Goal: Use online tool/utility: Utilize a website feature to perform a specific function

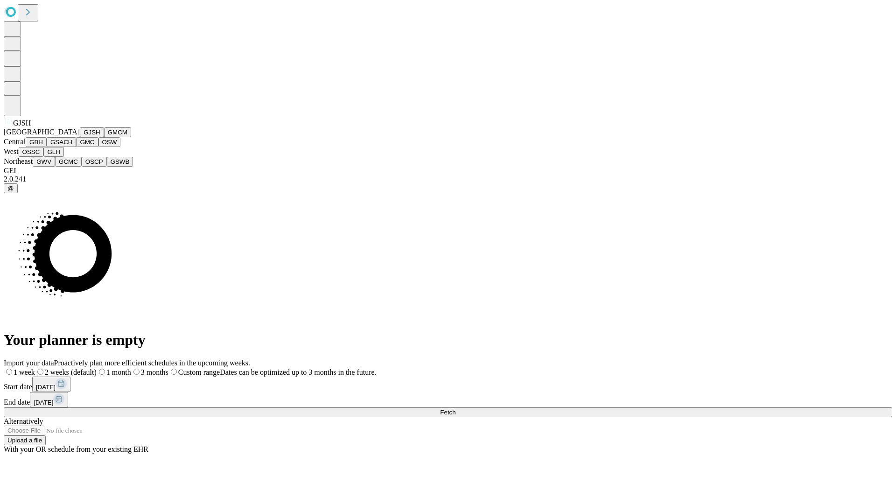
click at [80, 137] on button "GJSH" at bounding box center [92, 132] width 24 height 10
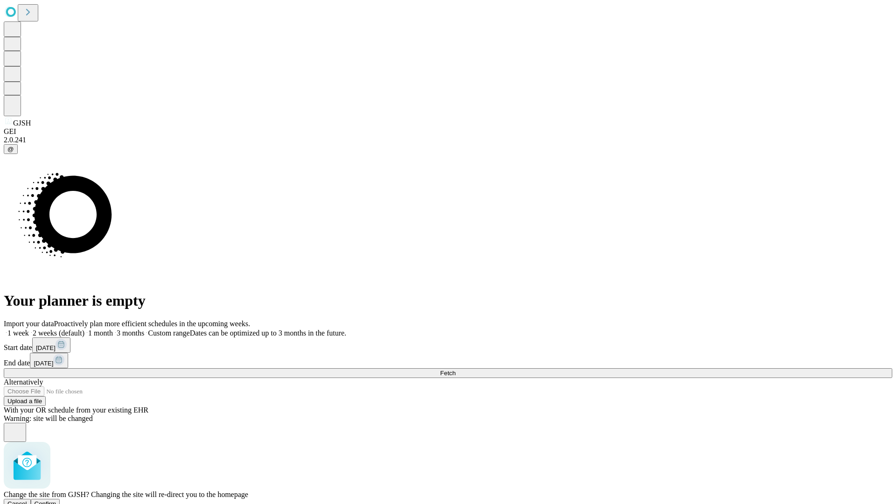
click at [56, 500] on span "Confirm" at bounding box center [46, 503] width 22 height 7
click at [84, 329] on label "2 weeks (default)" at bounding box center [57, 333] width 56 height 8
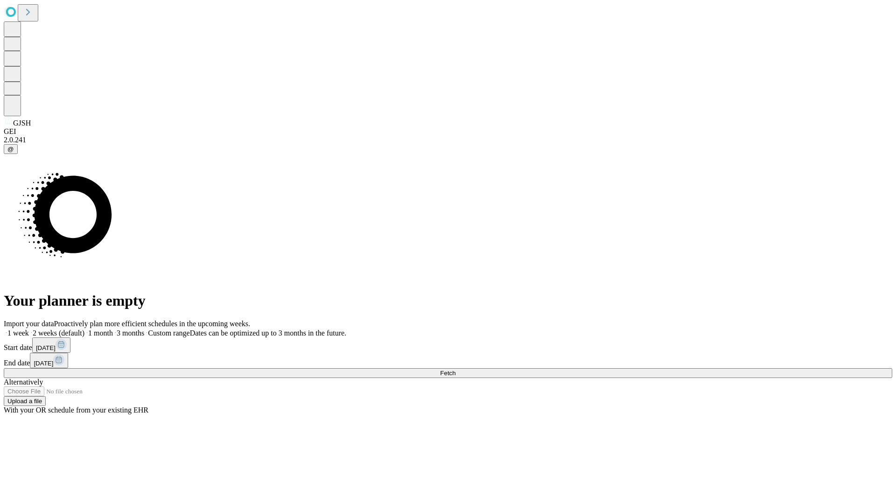
click at [455, 370] on span "Fetch" at bounding box center [447, 373] width 15 height 7
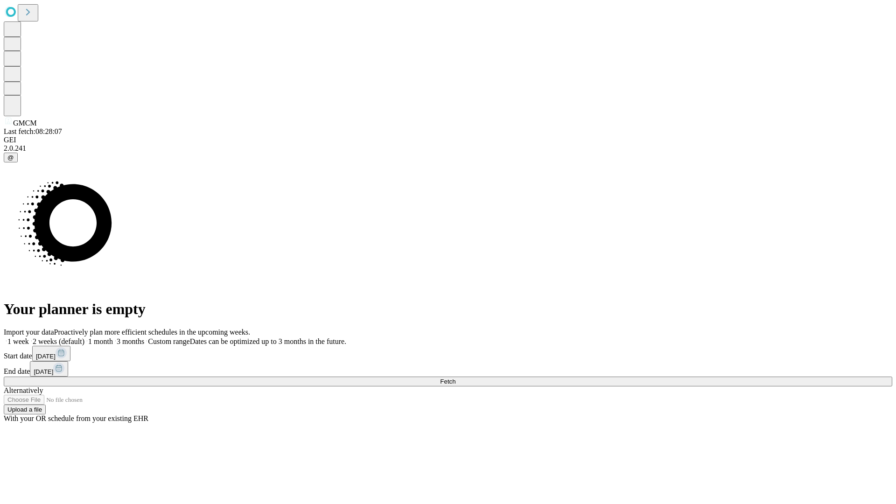
click at [84, 337] on label "2 weeks (default)" at bounding box center [57, 341] width 56 height 8
click at [455, 378] on span "Fetch" at bounding box center [447, 381] width 15 height 7
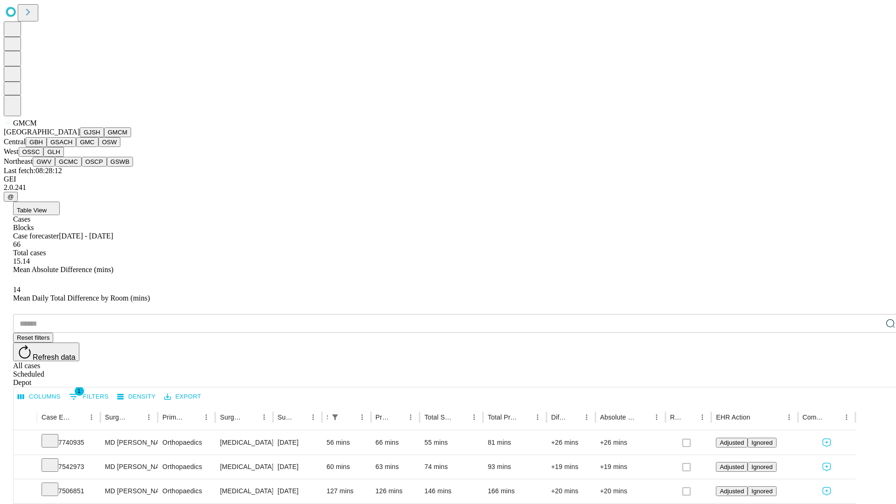
click at [47, 147] on button "GBH" at bounding box center [36, 142] width 21 height 10
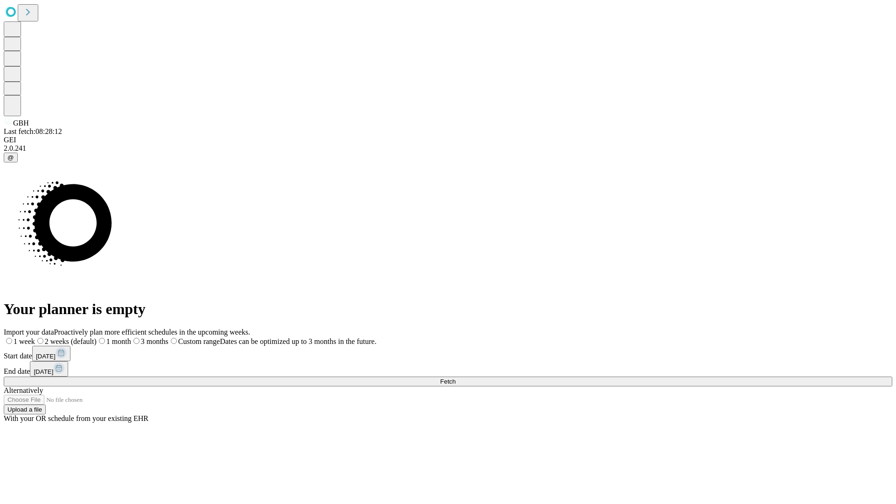
click at [97, 337] on label "2 weeks (default)" at bounding box center [66, 341] width 62 height 8
click at [455, 378] on span "Fetch" at bounding box center [447, 381] width 15 height 7
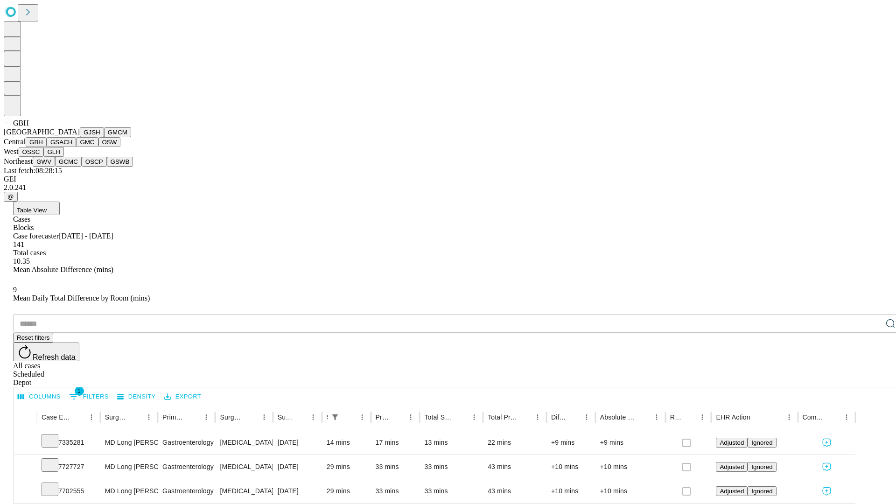
click at [72, 147] on button "GSACH" at bounding box center [61, 142] width 29 height 10
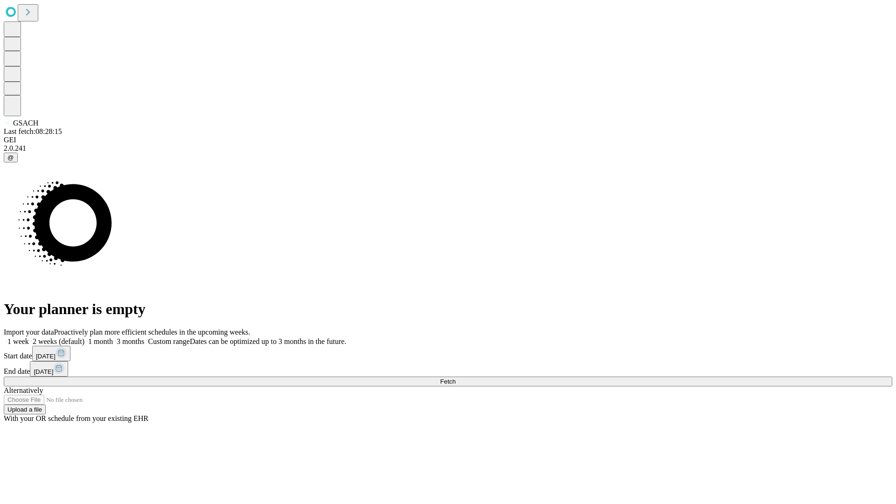
click at [84, 337] on label "2 weeks (default)" at bounding box center [57, 341] width 56 height 8
click at [455, 378] on span "Fetch" at bounding box center [447, 381] width 15 height 7
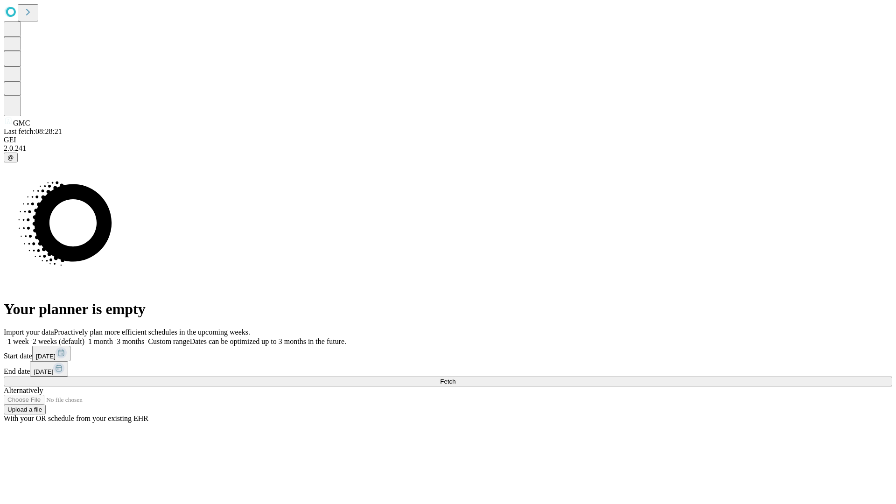
click at [84, 337] on label "2 weeks (default)" at bounding box center [57, 341] width 56 height 8
click at [455, 378] on span "Fetch" at bounding box center [447, 381] width 15 height 7
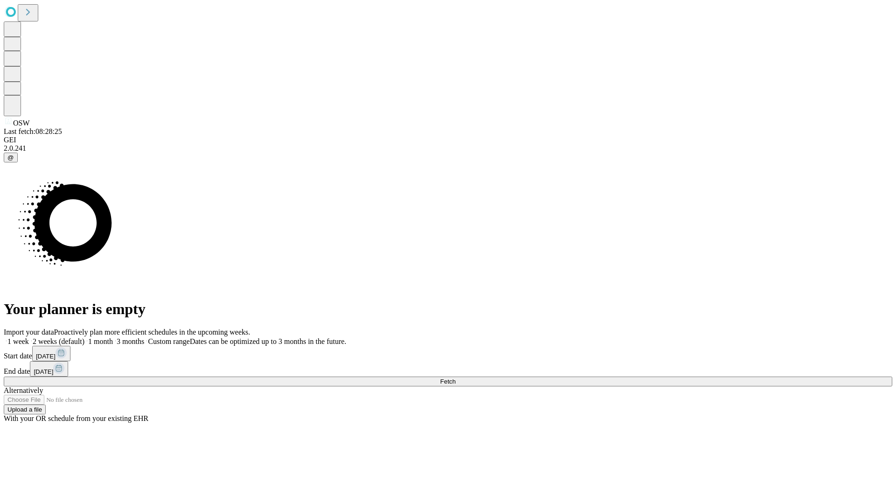
click at [84, 337] on label "2 weeks (default)" at bounding box center [57, 341] width 56 height 8
click at [455, 378] on span "Fetch" at bounding box center [447, 381] width 15 height 7
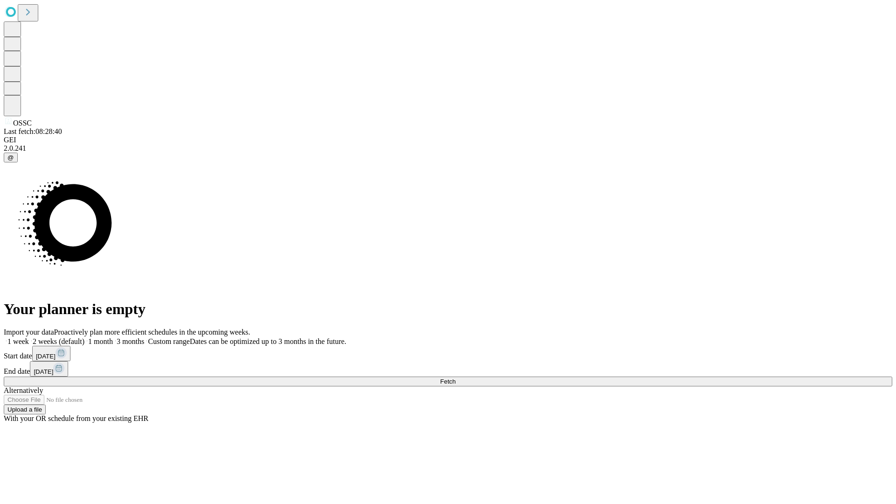
click at [84, 337] on label "2 weeks (default)" at bounding box center [57, 341] width 56 height 8
click at [455, 378] on span "Fetch" at bounding box center [447, 381] width 15 height 7
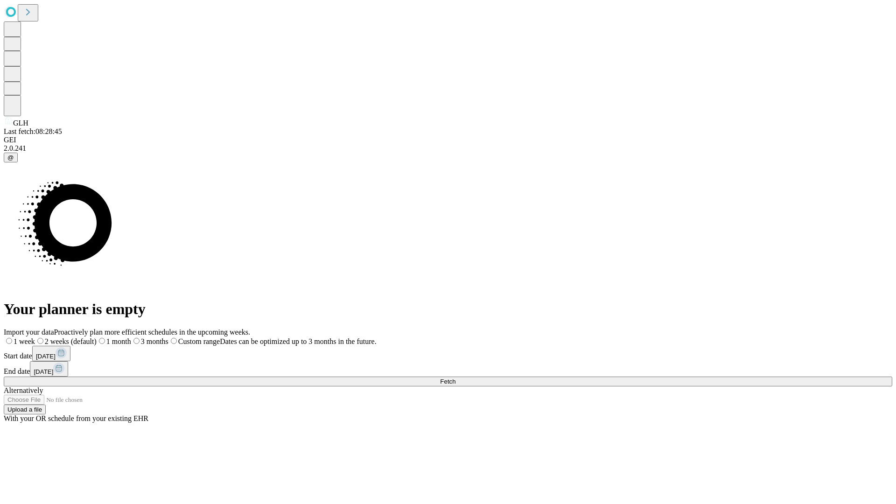
click at [97, 337] on label "2 weeks (default)" at bounding box center [66, 341] width 62 height 8
click at [455, 378] on span "Fetch" at bounding box center [447, 381] width 15 height 7
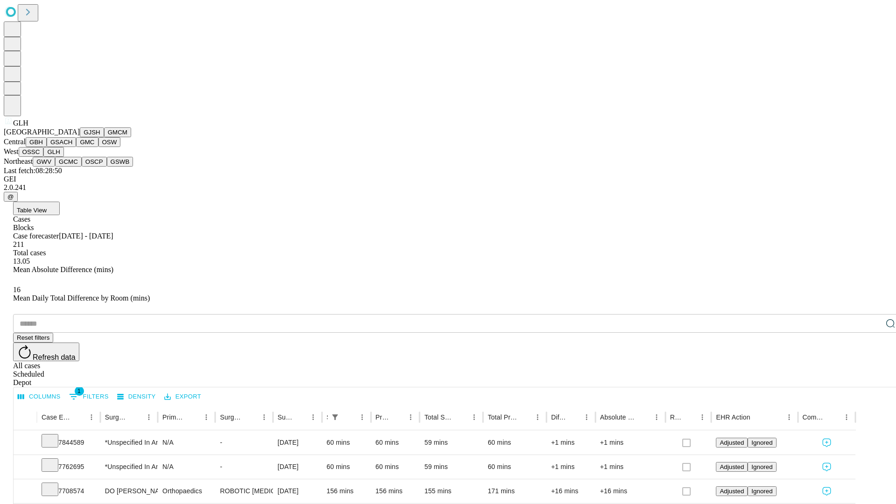
click at [55, 167] on button "GWV" at bounding box center [44, 162] width 22 height 10
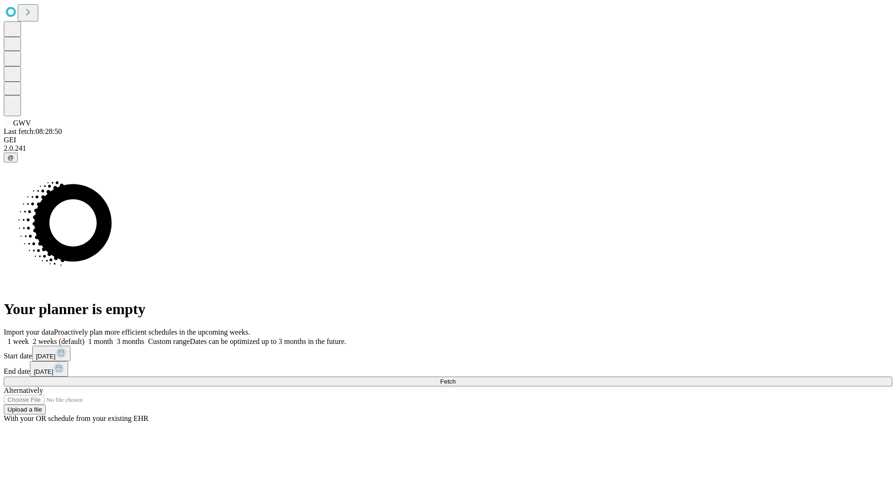
click at [84, 337] on label "2 weeks (default)" at bounding box center [57, 341] width 56 height 8
click at [455, 378] on span "Fetch" at bounding box center [447, 381] width 15 height 7
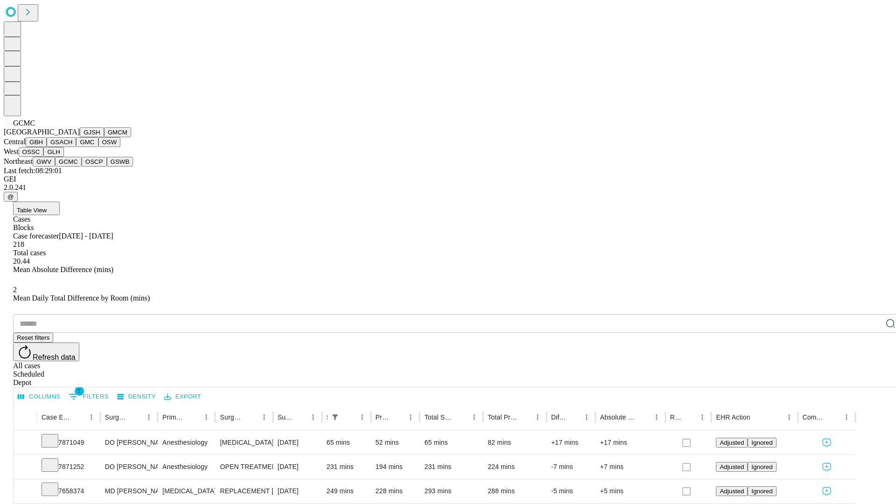
click at [82, 167] on button "OSCP" at bounding box center [94, 162] width 25 height 10
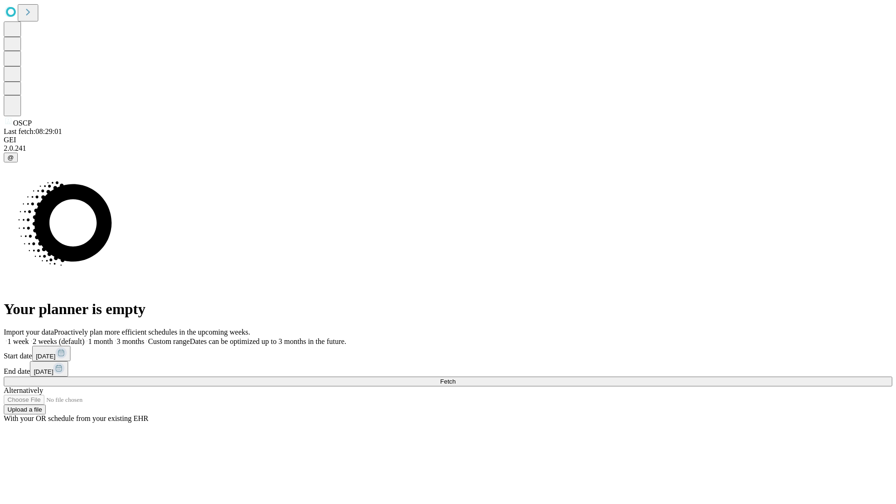
click at [84, 337] on label "2 weeks (default)" at bounding box center [57, 341] width 56 height 8
click at [455, 378] on span "Fetch" at bounding box center [447, 381] width 15 height 7
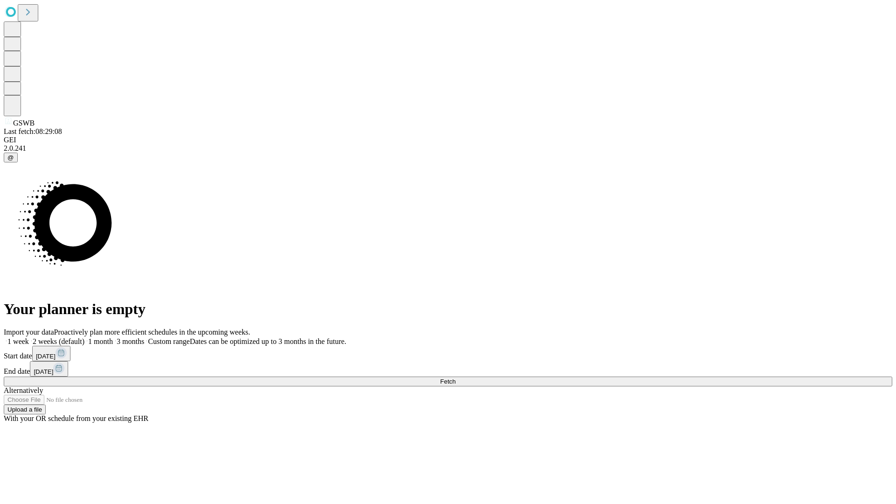
click at [84, 337] on label "2 weeks (default)" at bounding box center [57, 341] width 56 height 8
click at [455, 378] on span "Fetch" at bounding box center [447, 381] width 15 height 7
